Goal: Transaction & Acquisition: Purchase product/service

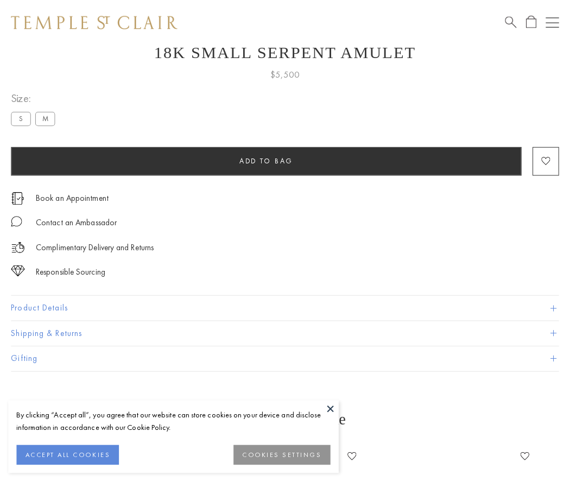
scroll to position [43, 0]
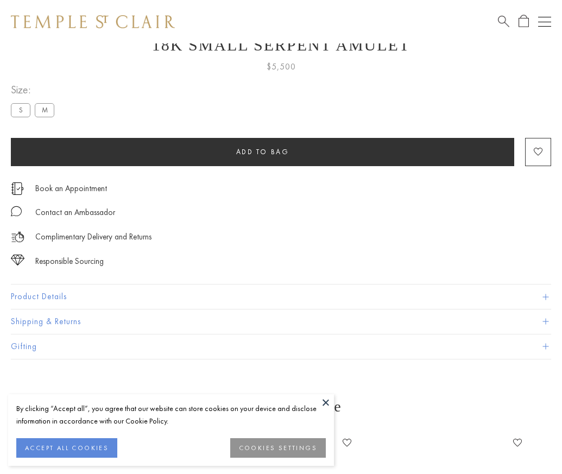
click at [262, 152] on span "Add to bag" at bounding box center [262, 151] width 53 height 9
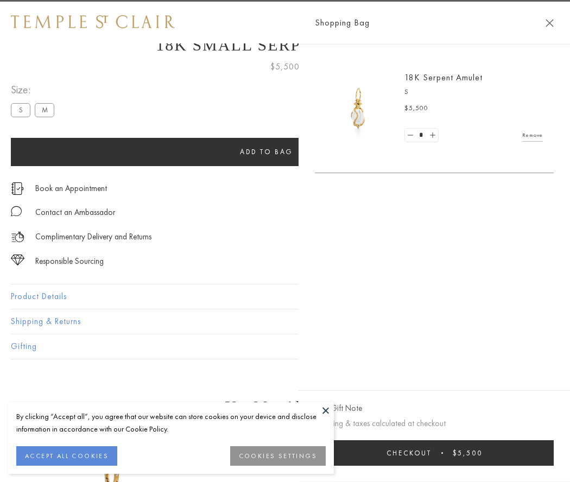
click at [462, 453] on button "Checkout $5,500" at bounding box center [434, 453] width 239 height 26
